Goal: Task Accomplishment & Management: Complete application form

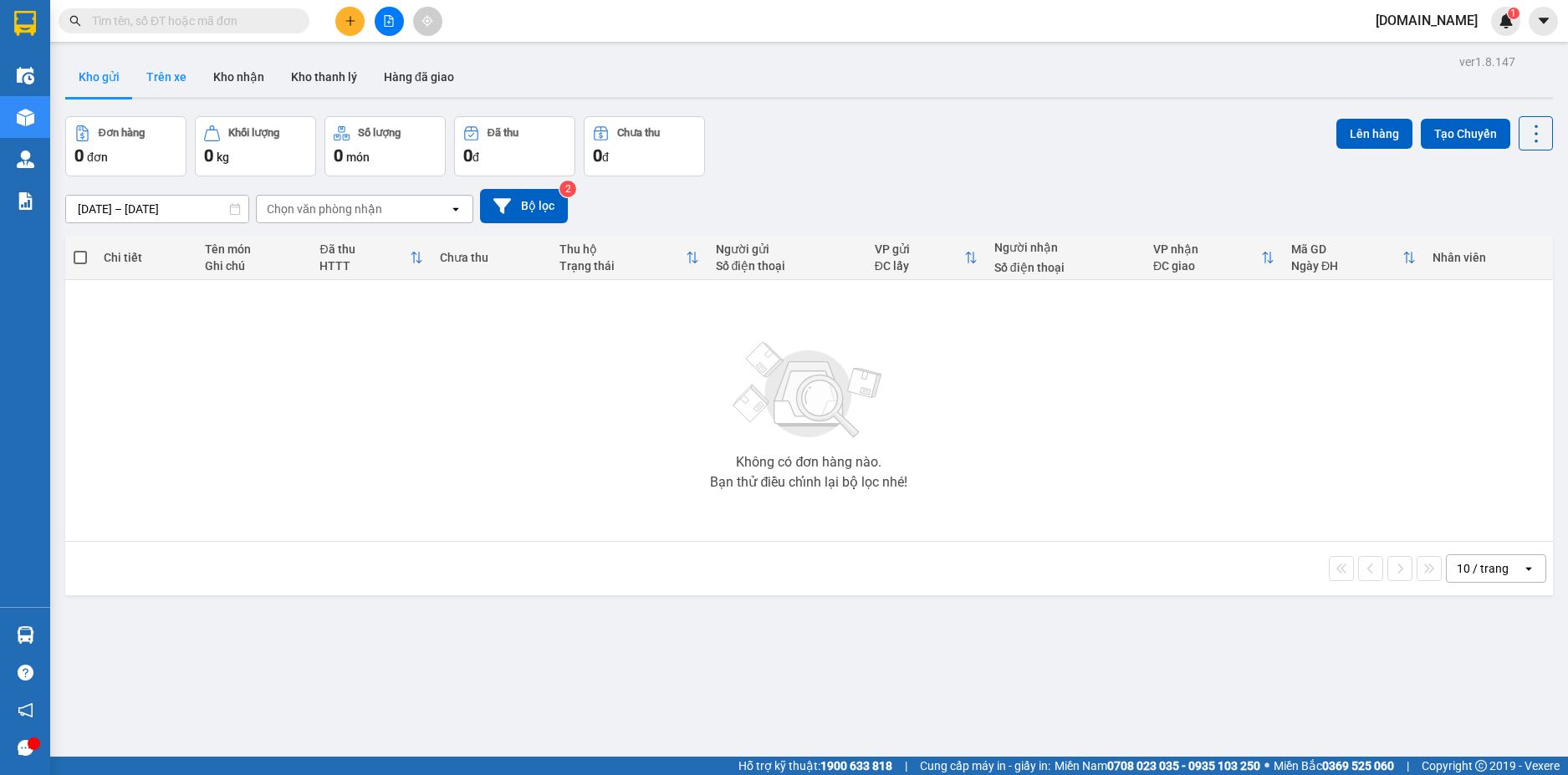
click at [174, 79] on button "Trên xe" at bounding box center [166, 77] width 66 height 40
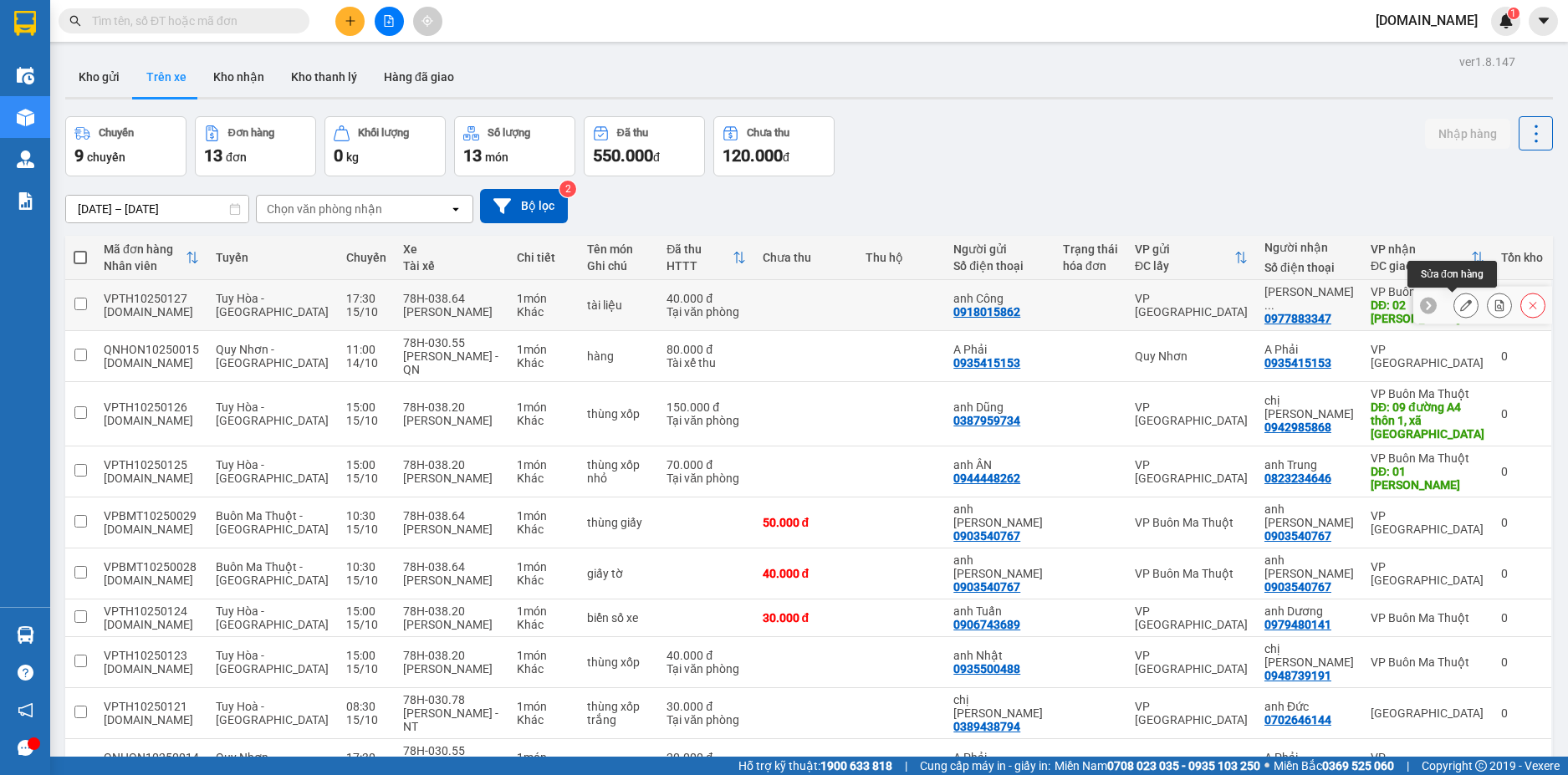
click at [1460, 307] on icon at bounding box center [1466, 305] width 12 height 12
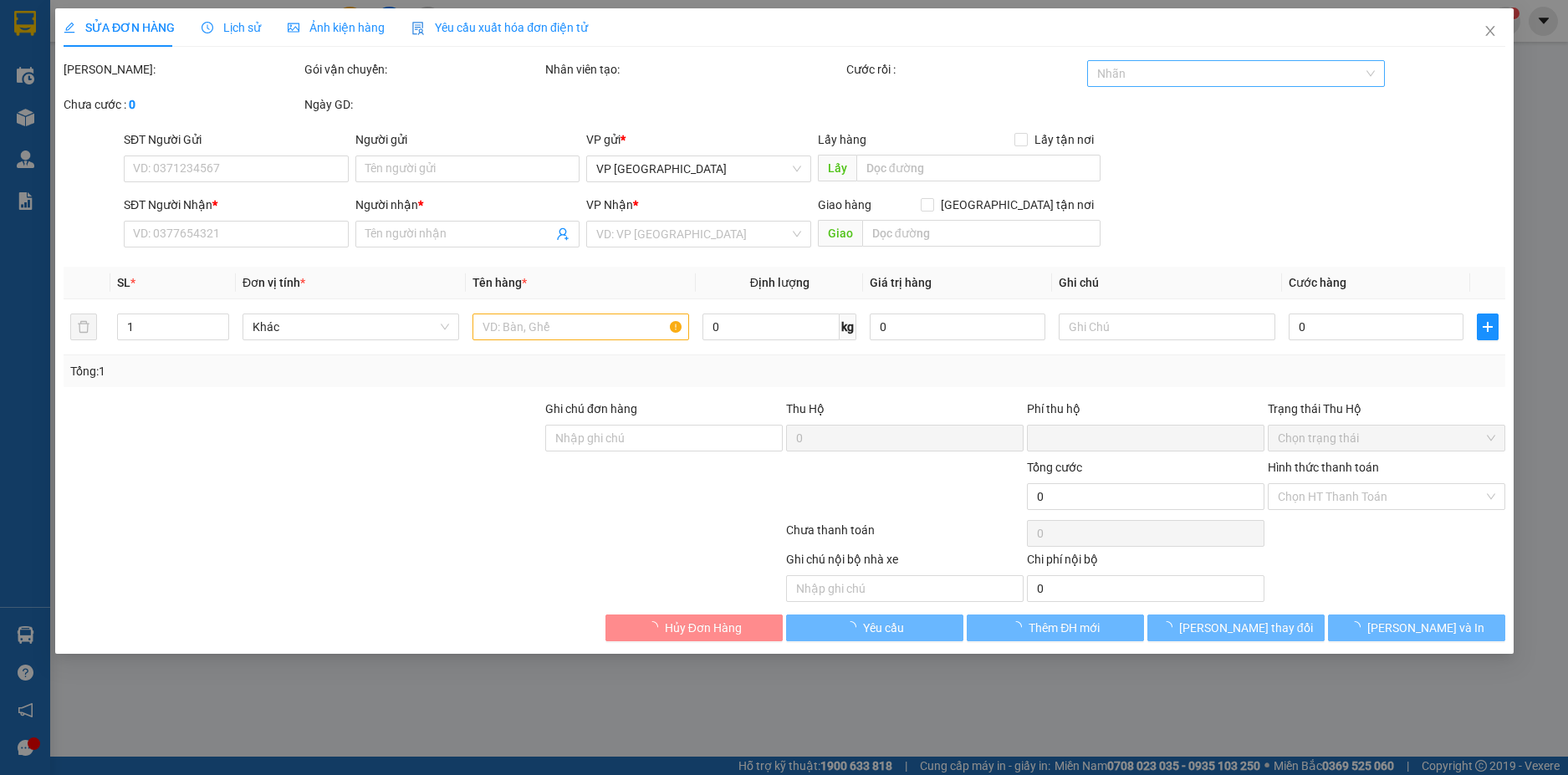
type input "0918015862"
type input "anh Công"
type input "0977883347"
type input "[PERSON_NAME]"
type input "02 [PERSON_NAME]"
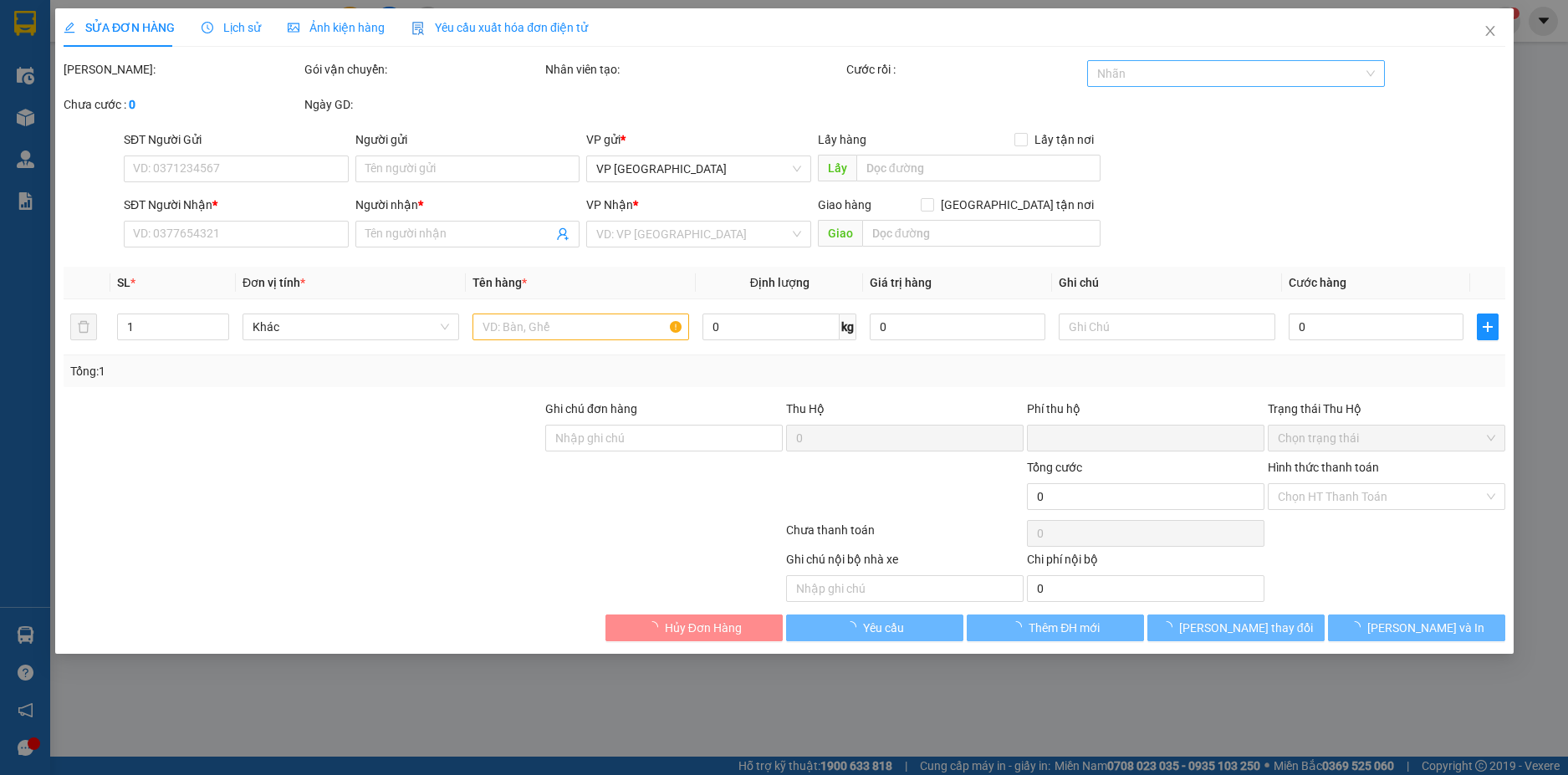
type input "0"
type input "40.000"
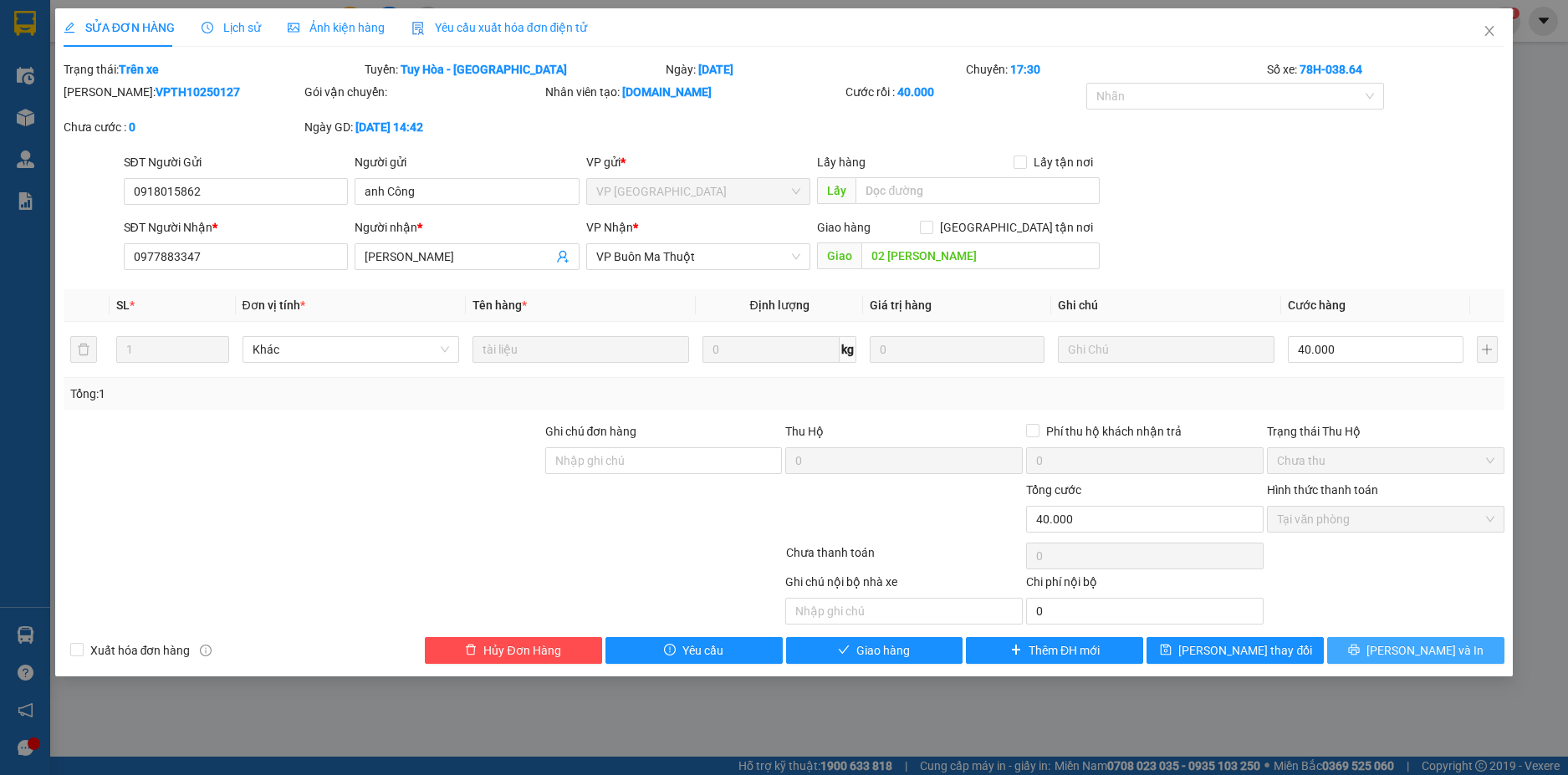
click at [1407, 647] on span "[PERSON_NAME] và In" at bounding box center [1424, 650] width 118 height 18
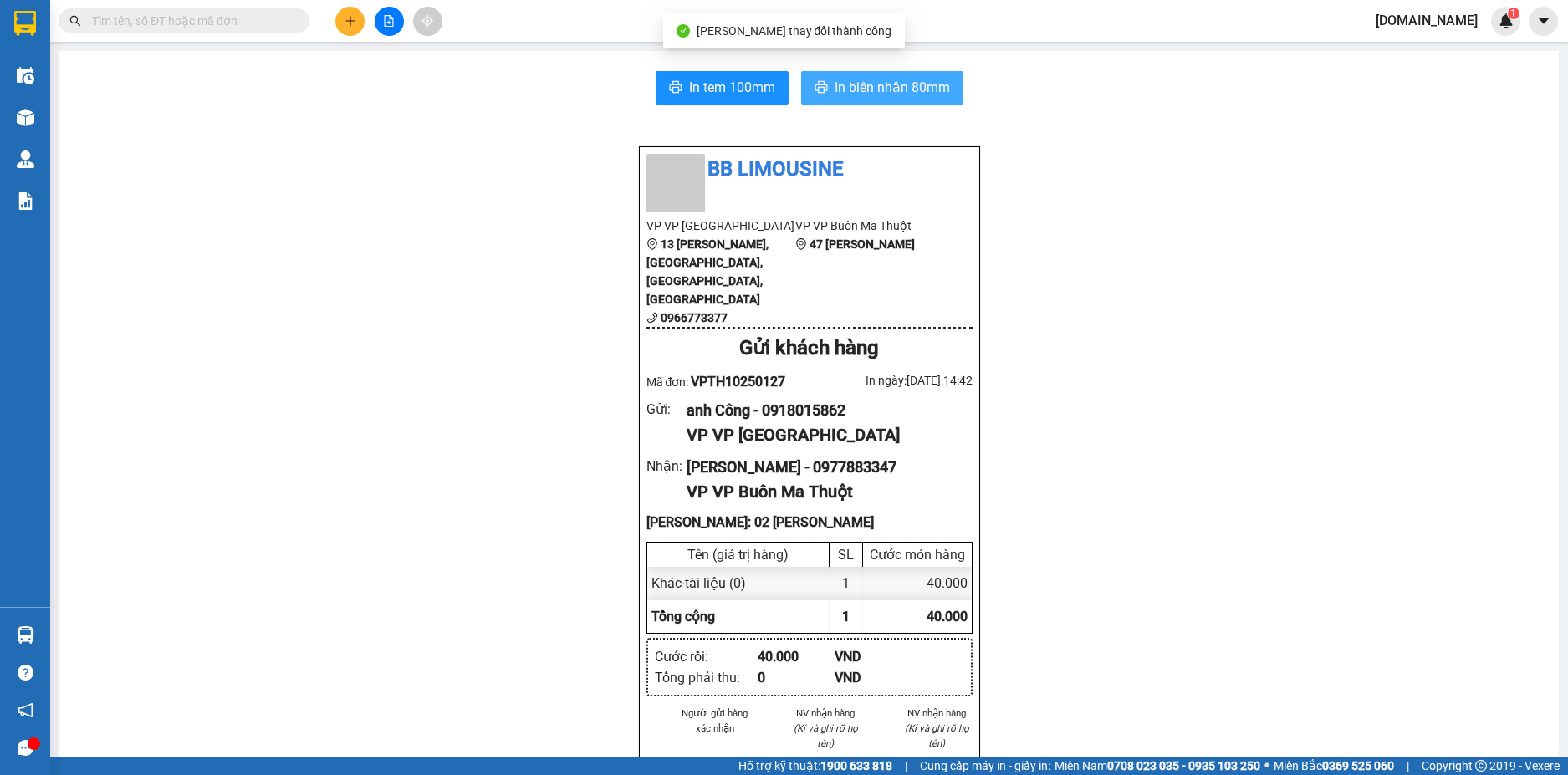
click at [924, 98] on span "In biên nhận 80mm" at bounding box center [892, 88] width 116 height 21
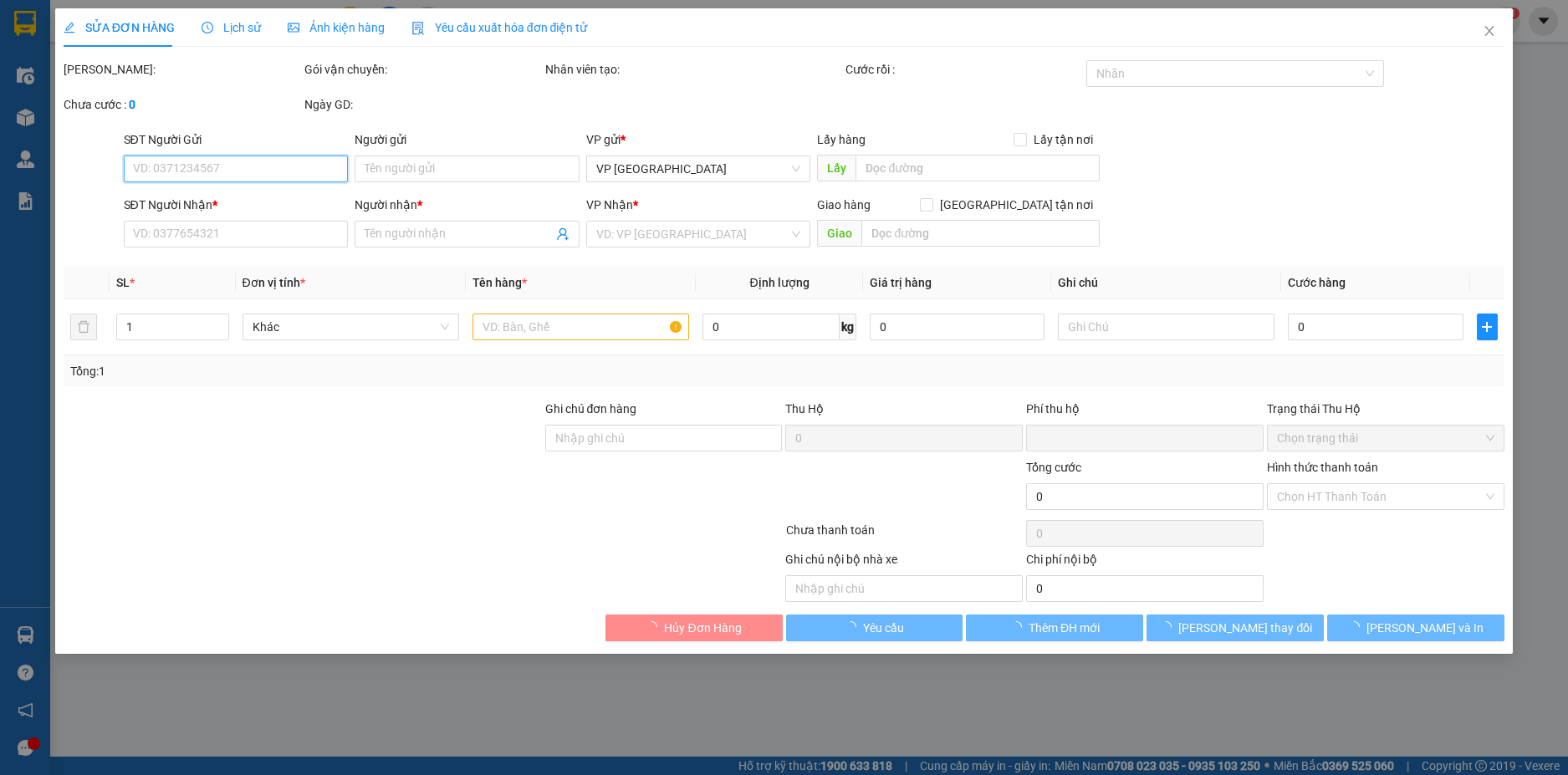
type input "0918015862"
type input "anh Công"
type input "0977883347"
type input "[PERSON_NAME]"
type input "02 [PERSON_NAME]"
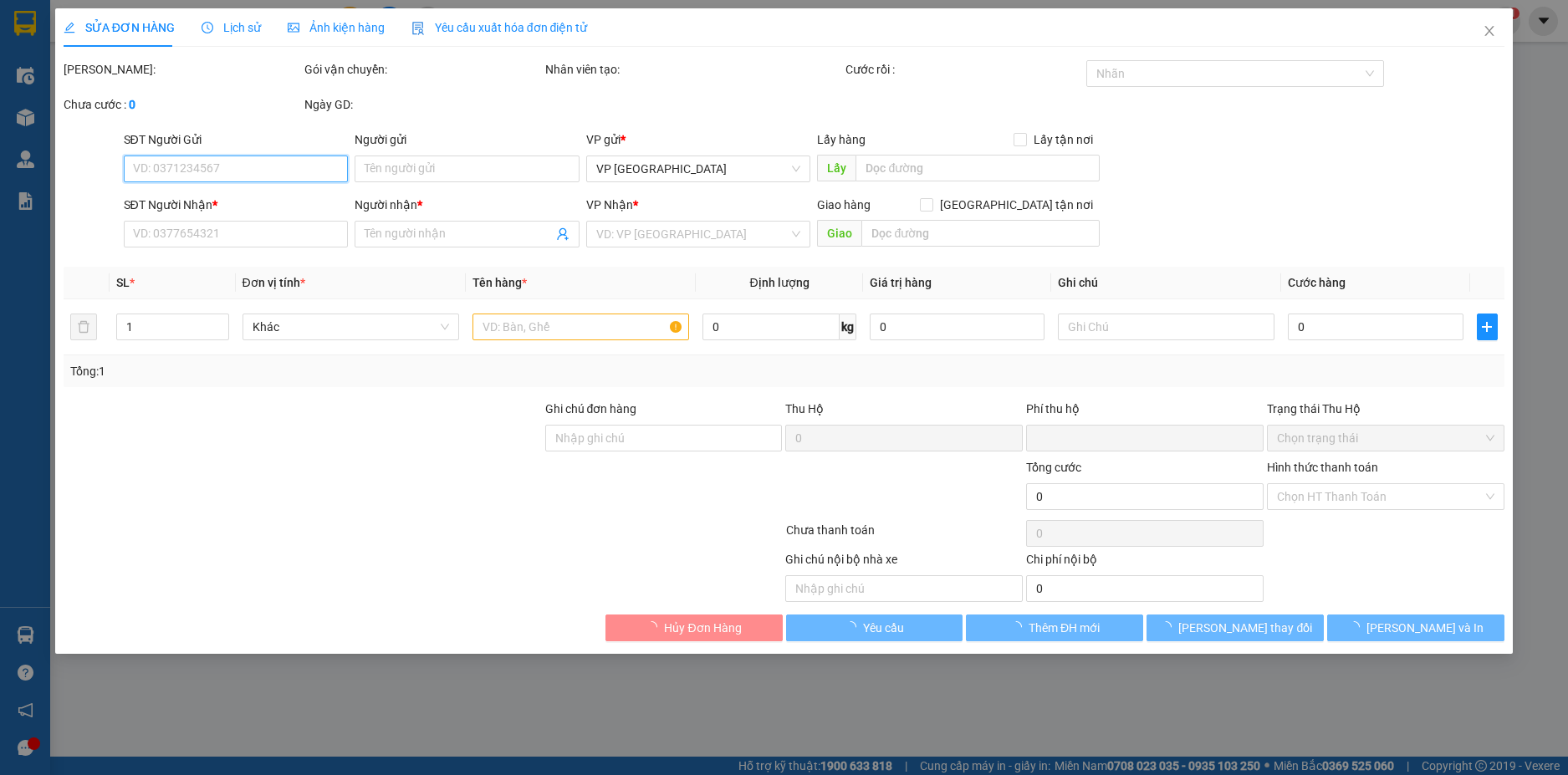
type input "0"
type input "40.000"
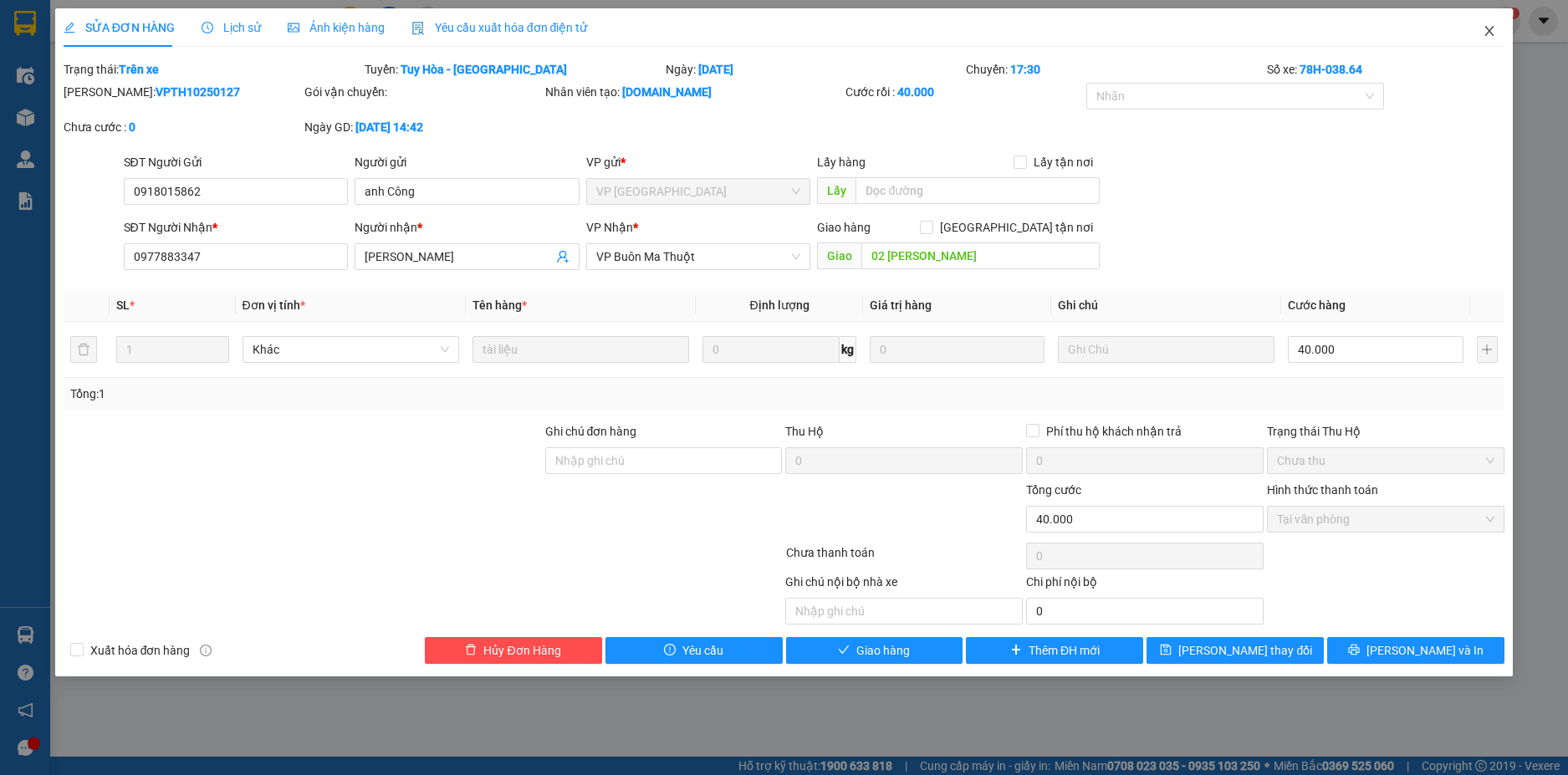
click at [1488, 32] on icon "close" at bounding box center [1489, 31] width 13 height 13
